Goal: Task Accomplishment & Management: Use online tool/utility

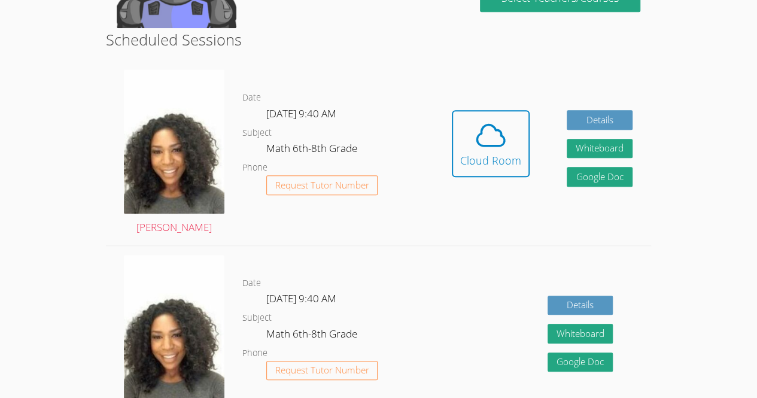
scroll to position [286, 0]
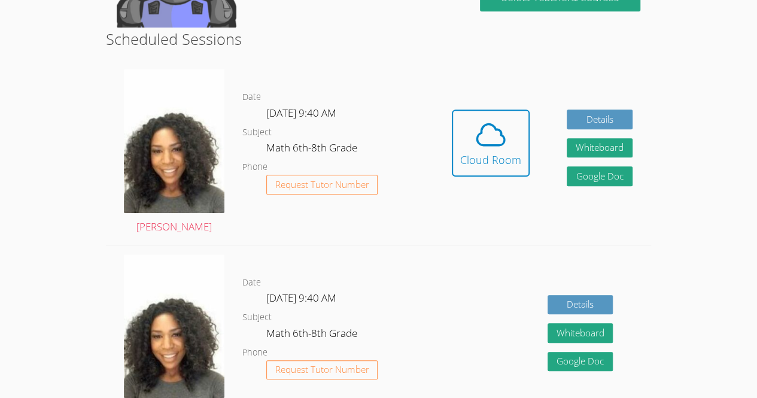
click at [495, 106] on div "Hidden Cloud Room Details Whiteboard Hidden Google Doc" at bounding box center [542, 152] width 218 height 185
click at [509, 136] on span at bounding box center [490, 135] width 61 height 34
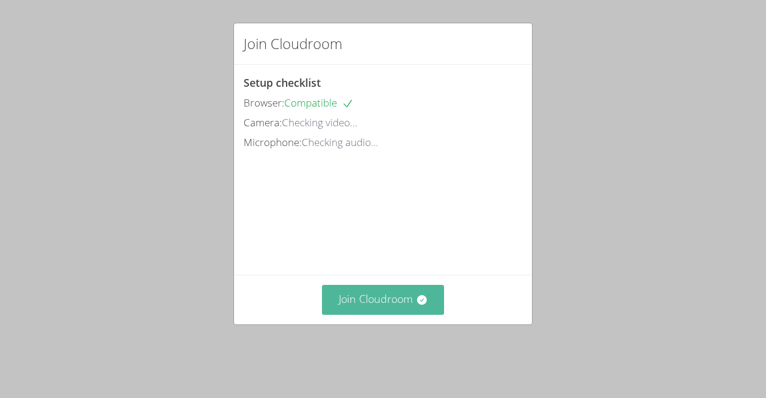
click at [364, 313] on button "Join Cloudroom" at bounding box center [383, 299] width 123 height 29
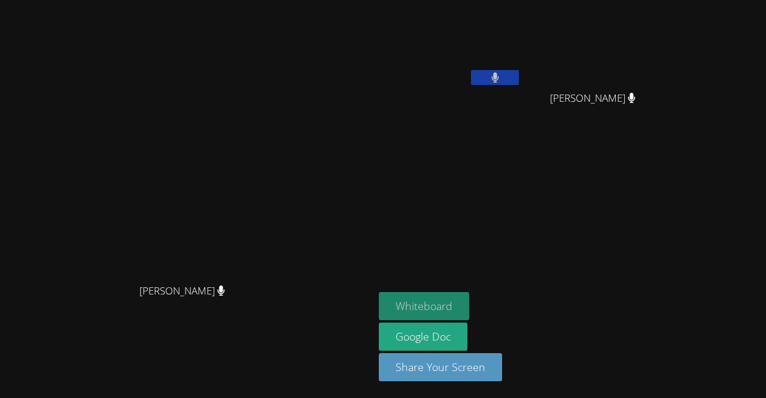
click at [469, 308] on button "Whiteboard" at bounding box center [424, 306] width 90 height 28
